Goal: Task Accomplishment & Management: Manage account settings

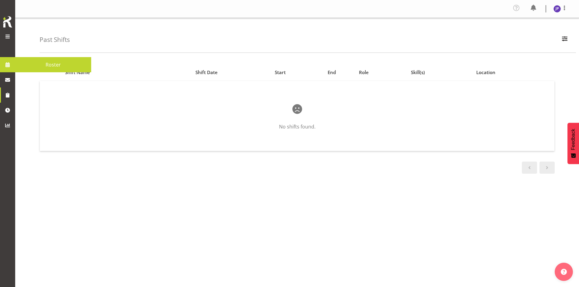
click at [7, 66] on span at bounding box center [7, 64] width 9 height 9
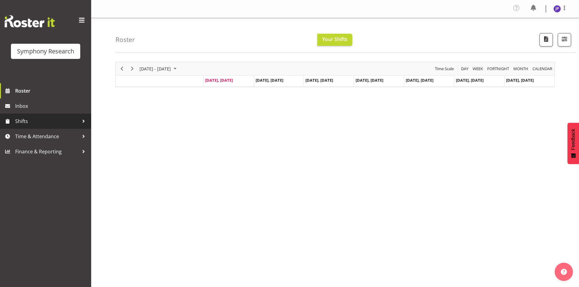
click at [82, 121] on div at bounding box center [83, 121] width 9 height 9
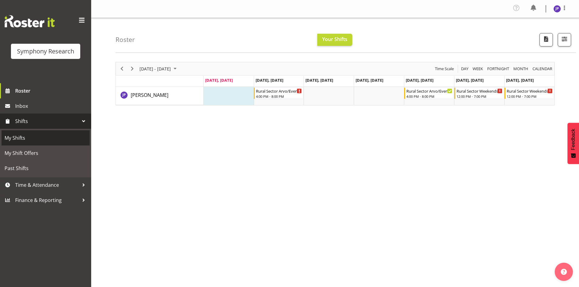
click at [28, 136] on span "My Shifts" at bounding box center [46, 137] width 82 height 9
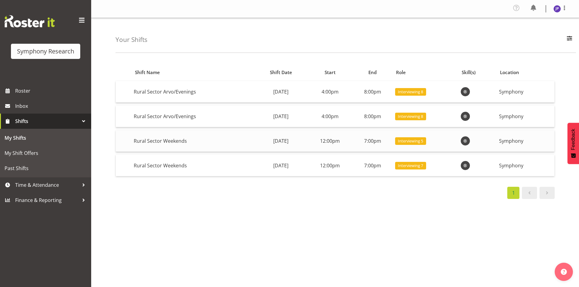
click at [423, 143] on span "Interviewing 5" at bounding box center [410, 141] width 25 height 6
click at [28, 90] on span "Roster" at bounding box center [51, 90] width 73 height 9
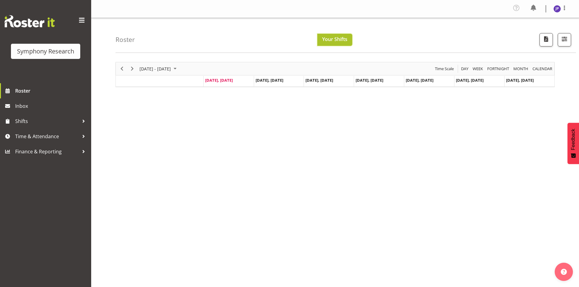
click at [330, 39] on span "Your Shifts" at bounding box center [334, 39] width 25 height 7
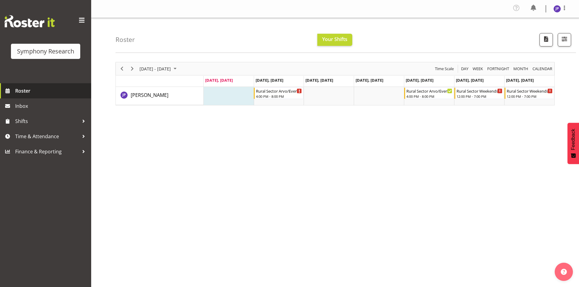
click at [27, 91] on span "Roster" at bounding box center [51, 90] width 73 height 9
click at [298, 91] on div "Timeline Week of September 1, 2025" at bounding box center [299, 90] width 5 height 5
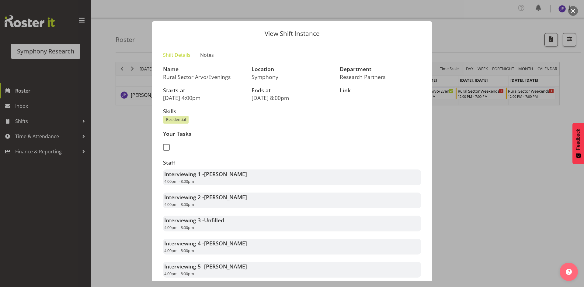
click at [496, 33] on div at bounding box center [292, 143] width 584 height 287
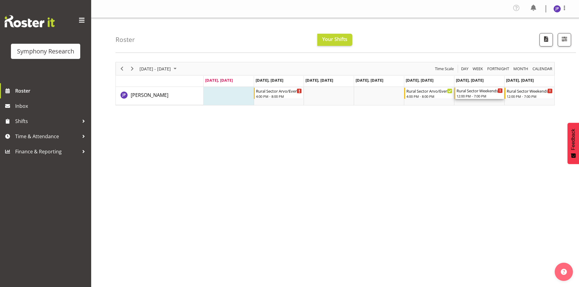
click at [497, 92] on div "Rural Sector Weekends" at bounding box center [480, 91] width 46 height 6
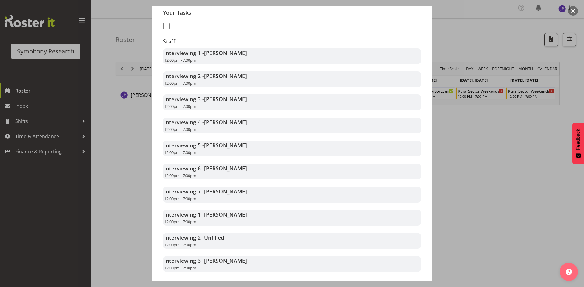
scroll to position [122, 0]
drag, startPoint x: 500, startPoint y: 14, endPoint x: 497, endPoint y: 24, distance: 10.5
click at [497, 23] on div at bounding box center [292, 143] width 584 height 287
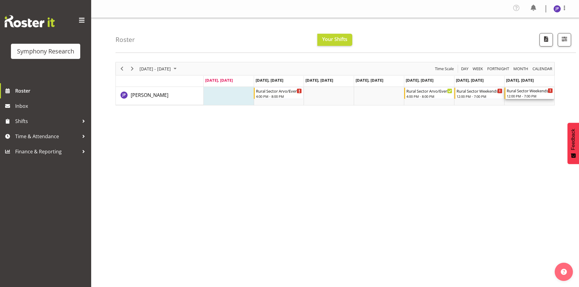
click at [540, 95] on div "12:00 PM - 7:00 PM" at bounding box center [530, 96] width 46 height 5
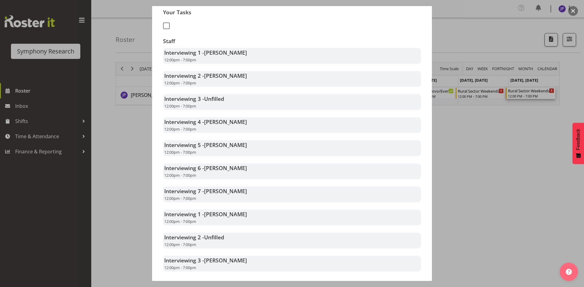
scroll to position [152, 0]
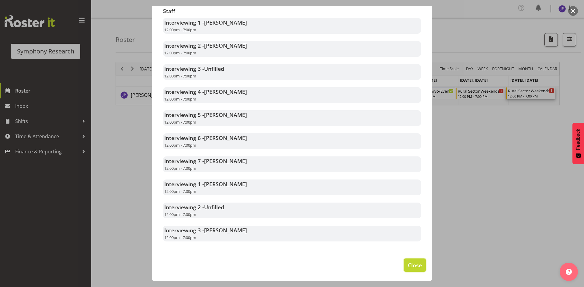
click at [411, 263] on span "Close" at bounding box center [415, 265] width 14 height 8
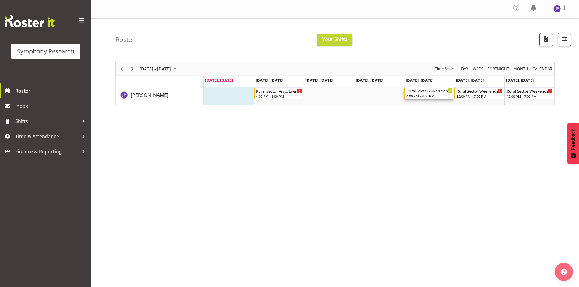
click at [434, 92] on div "Rural Sector Arvo/Evenings" at bounding box center [430, 91] width 46 height 6
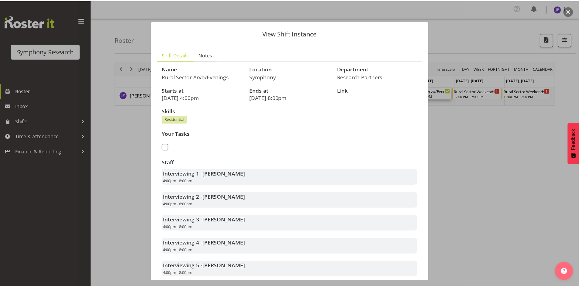
scroll to position [0, 0]
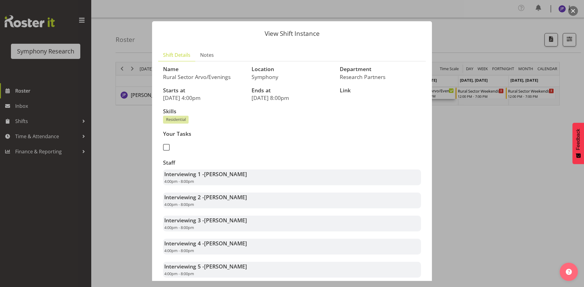
click at [569, 205] on div at bounding box center [292, 143] width 584 height 287
